Goal: Transaction & Acquisition: Purchase product/service

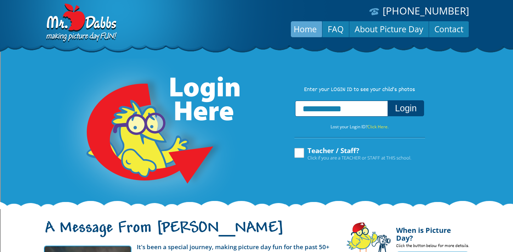
type input "**********"
click at [414, 108] on button "Login" at bounding box center [406, 108] width 37 height 16
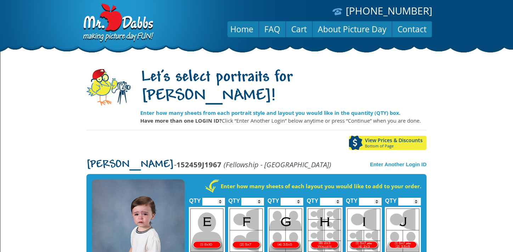
click at [390, 136] on link "View Prices & Discounts Bottom of Page" at bounding box center [388, 143] width 78 height 14
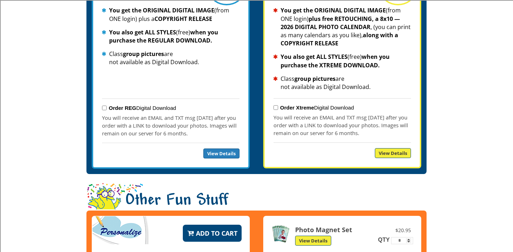
scroll to position [824, 0]
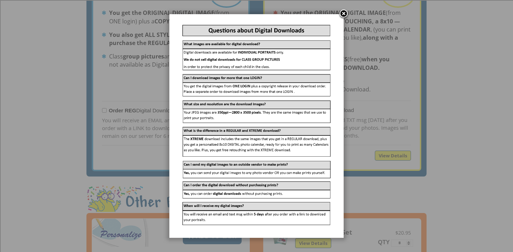
click at [345, 13] on link at bounding box center [344, 14] width 11 height 11
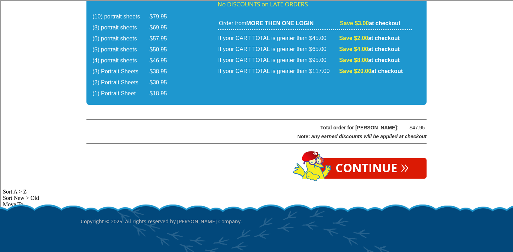
scroll to position [1228, 0]
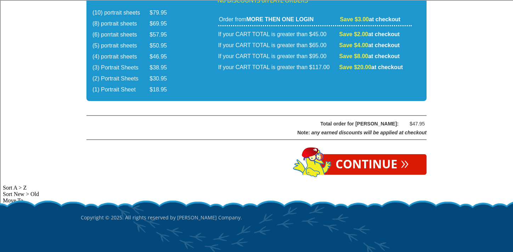
click at [361, 154] on link "Continue »" at bounding box center [372, 164] width 109 height 21
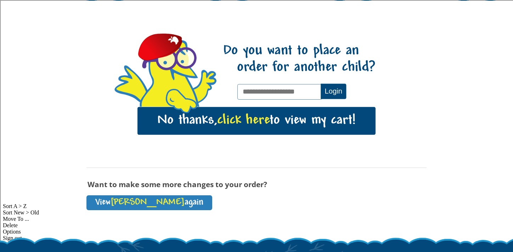
scroll to position [105, 0]
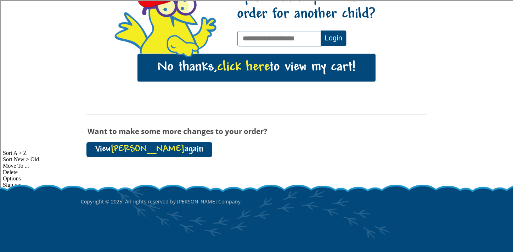
click at [142, 147] on link "View Ivan again" at bounding box center [150, 149] width 126 height 15
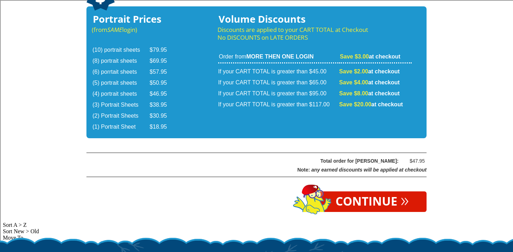
scroll to position [1228, 0]
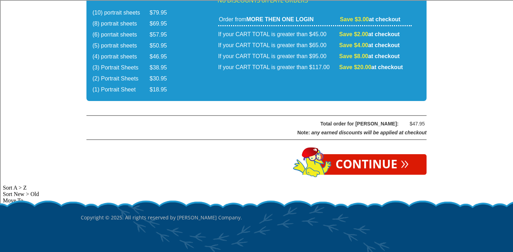
click at [350, 154] on link "Continue »" at bounding box center [372, 164] width 109 height 21
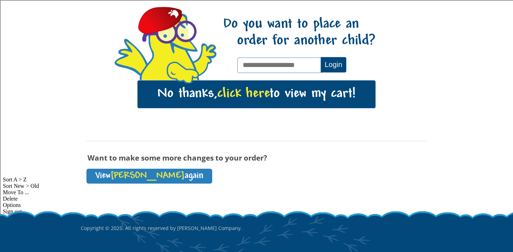
scroll to position [105, 0]
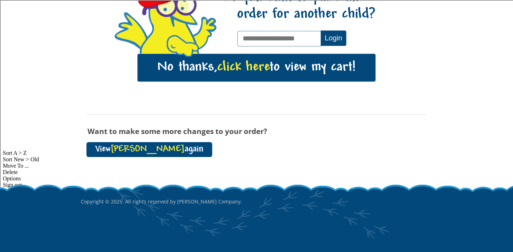
click at [143, 144] on link "View Ivan again" at bounding box center [150, 149] width 126 height 15
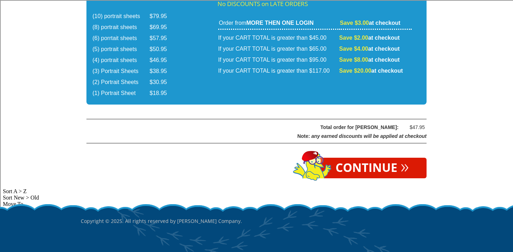
scroll to position [1225, 0]
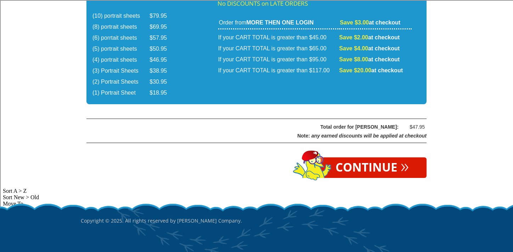
click at [394, 157] on link "Continue »" at bounding box center [372, 167] width 109 height 21
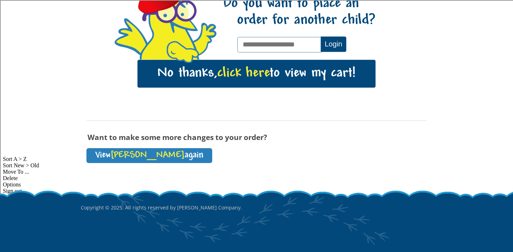
scroll to position [95, 0]
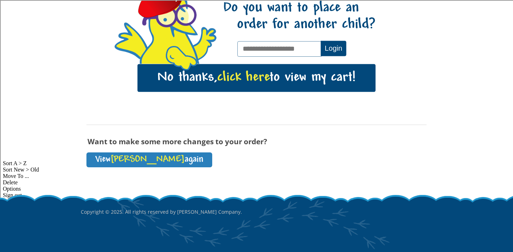
click at [264, 77] on span "click here" at bounding box center [243, 78] width 52 height 15
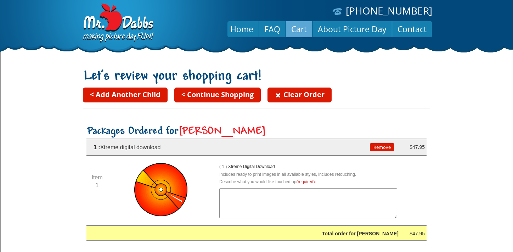
click at [236, 95] on link "< Continue Shopping" at bounding box center [217, 95] width 87 height 15
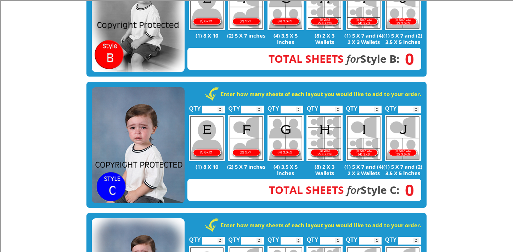
scroll to position [356, 0]
